Goal: Task Accomplishment & Management: Manage account settings

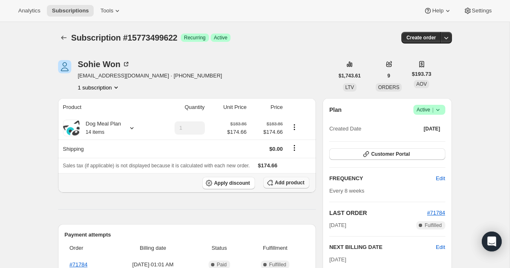
click at [280, 183] on span "Add product" at bounding box center [289, 183] width 29 height 7
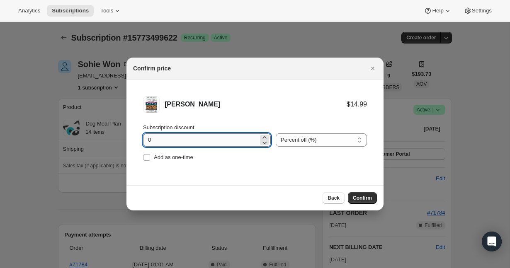
click at [185, 144] on input "0" at bounding box center [200, 140] width 115 height 13
type input "100"
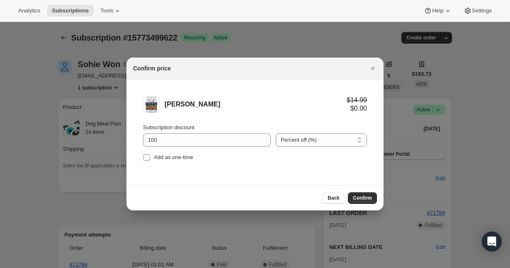
click at [148, 158] on input "Add as one-time" at bounding box center [147, 157] width 7 height 7
checkbox input "true"
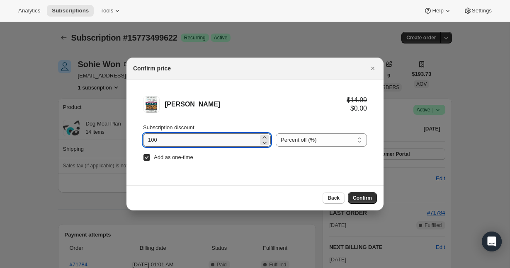
click at [165, 138] on input "100" at bounding box center [200, 140] width 115 height 13
click at [170, 139] on input "1000" at bounding box center [200, 140] width 115 height 13
type input "100"
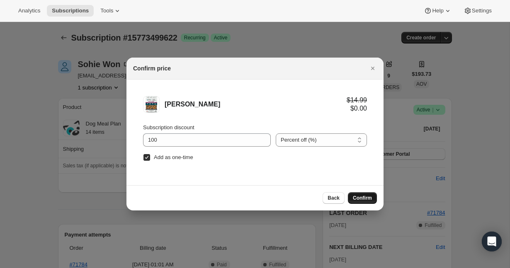
click at [367, 199] on span "Confirm" at bounding box center [362, 198] width 19 height 7
